Goal: Information Seeking & Learning: Learn about a topic

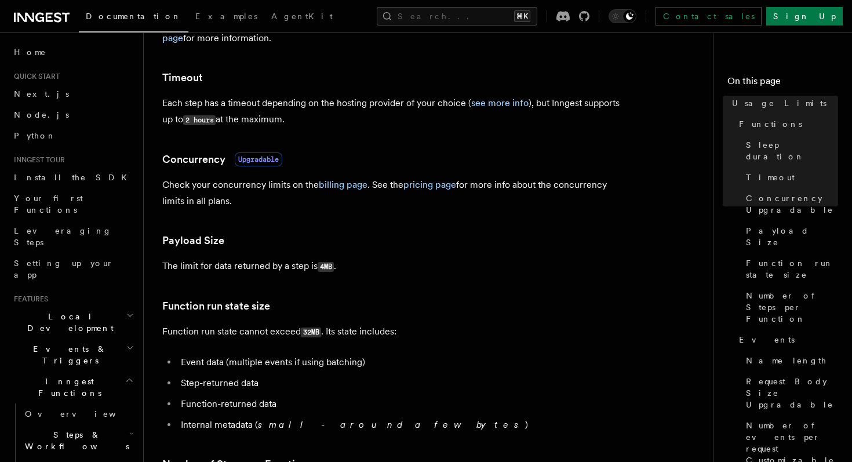
scroll to position [310, 0]
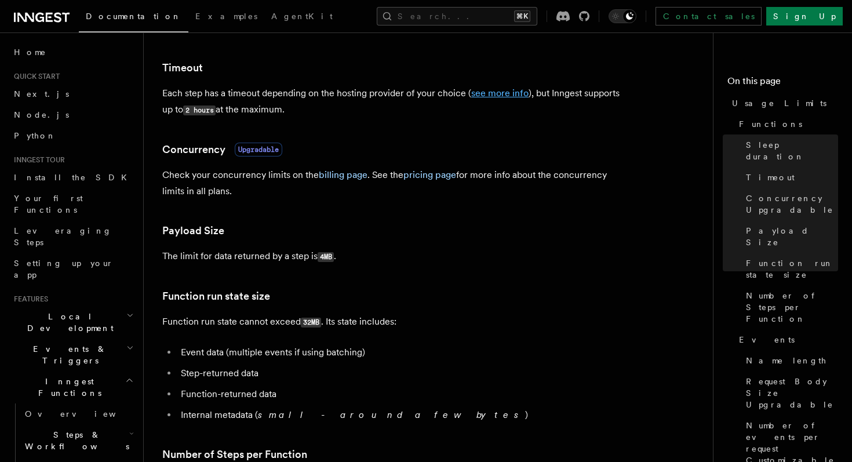
click at [510, 96] on link "see more info" at bounding box center [499, 92] width 57 height 11
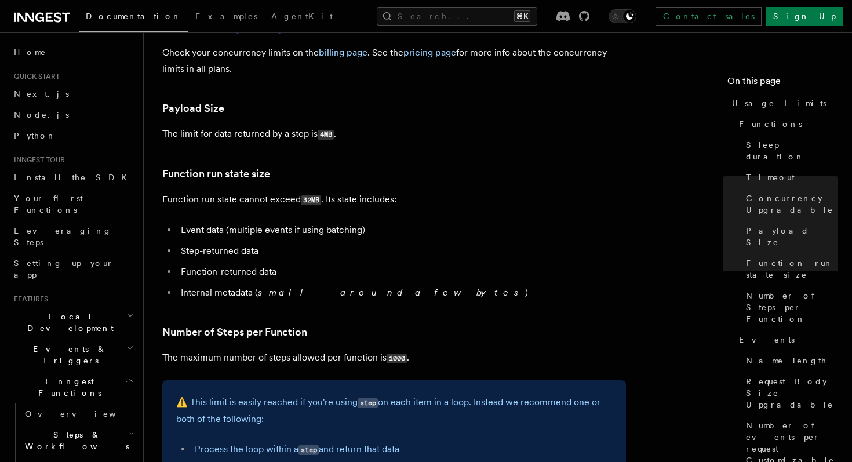
scroll to position [433, 0]
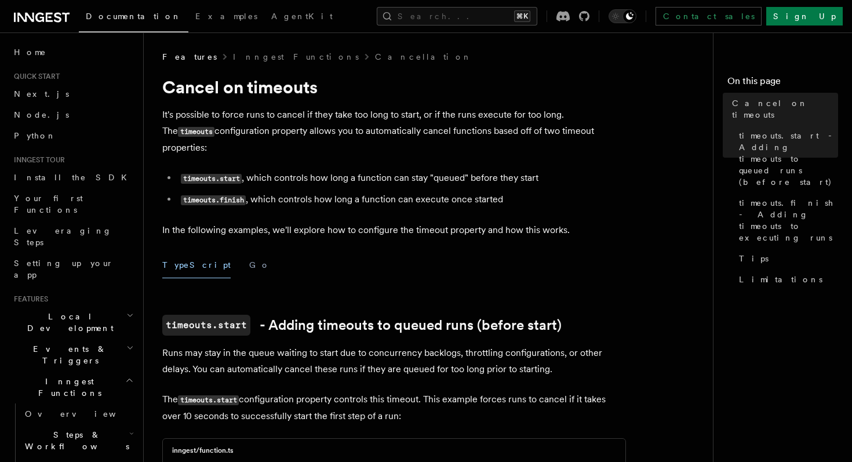
scroll to position [1086, 0]
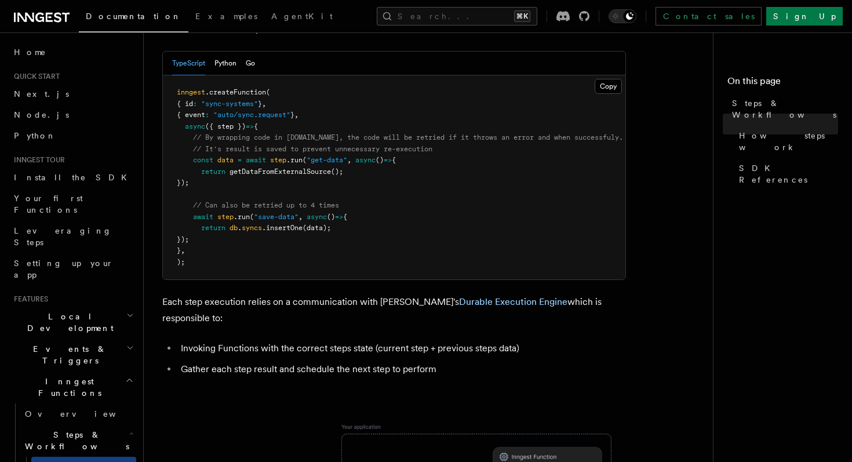
scroll to position [571, 0]
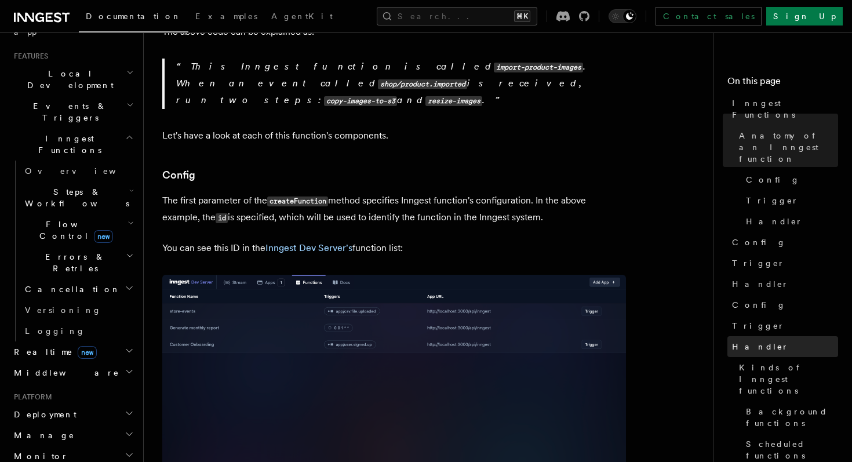
scroll to position [67, 0]
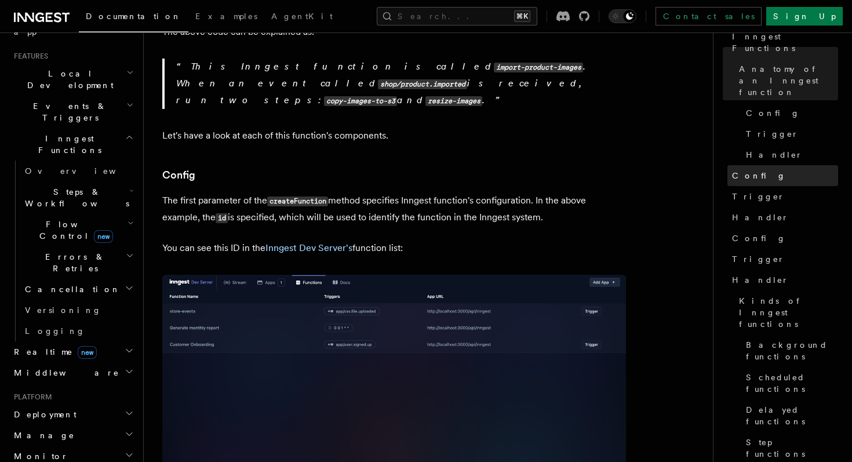
click at [760, 165] on link "Config" at bounding box center [782, 175] width 111 height 21
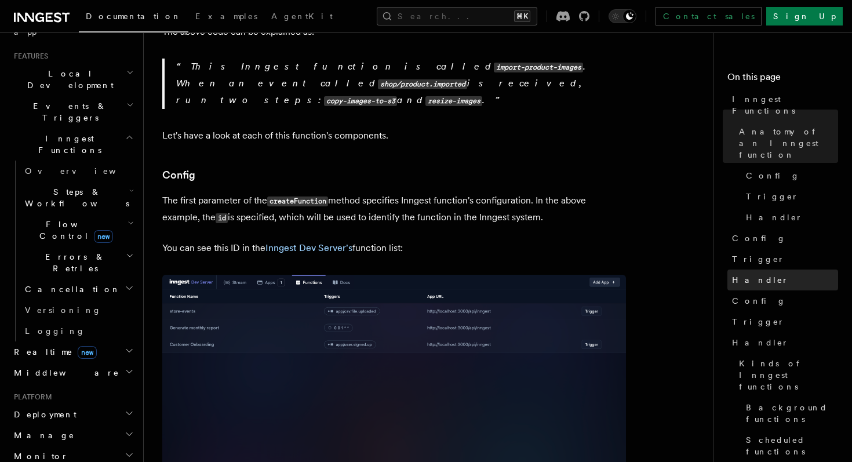
scroll to position [3, 0]
